Goal: Task Accomplishment & Management: Manage account settings

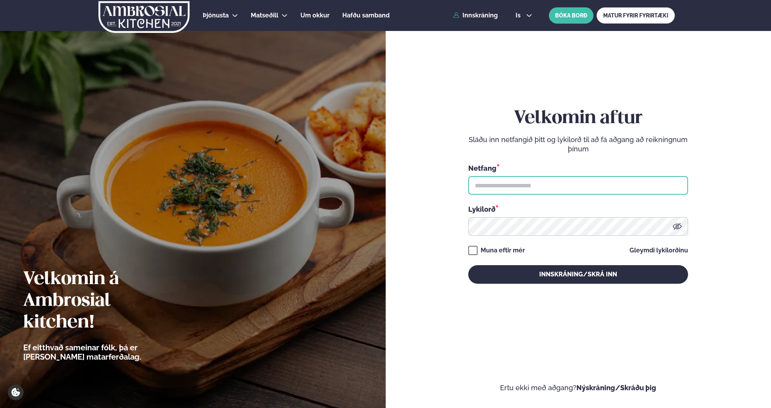
click at [513, 183] on input "text" at bounding box center [578, 185] width 220 height 19
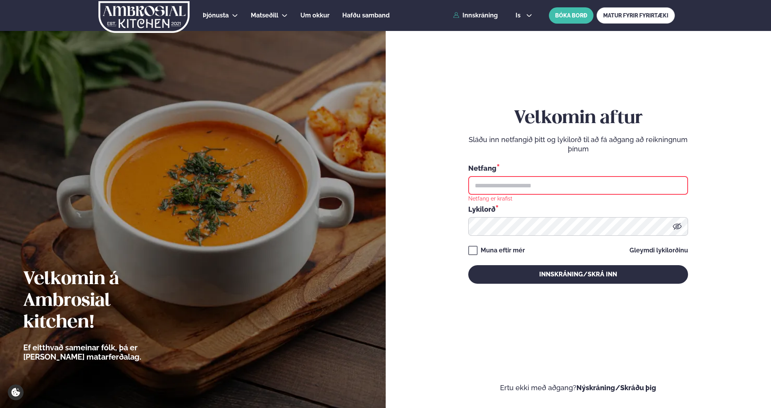
type input "**********"
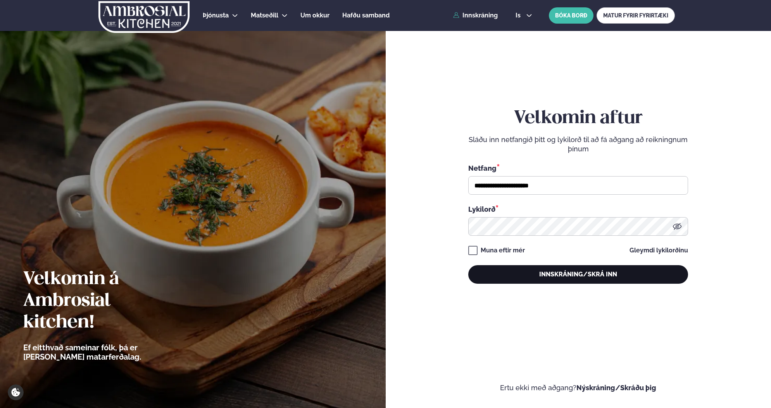
click at [572, 270] on button "Innskráning/Skrá inn" at bounding box center [578, 274] width 220 height 19
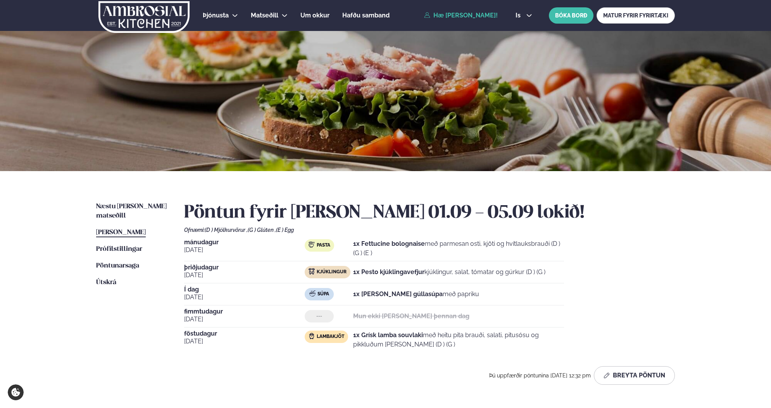
drag, startPoint x: 355, startPoint y: 294, endPoint x: 496, endPoint y: 295, distance: 141.4
click at [496, 295] on div "Súpa 1x [PERSON_NAME] gúllasúpa með papriku" at bounding box center [434, 294] width 259 height 12
drag, startPoint x: 447, startPoint y: 293, endPoint x: 339, endPoint y: 292, distance: 107.7
click at [339, 292] on div "Súpa 1x [PERSON_NAME] gúllasúpa með papriku" at bounding box center [434, 294] width 259 height 12
copy div "Súpa 1x [PERSON_NAME] gúllasúpa með papriku"
